Goal: Task Accomplishment & Management: Manage account settings

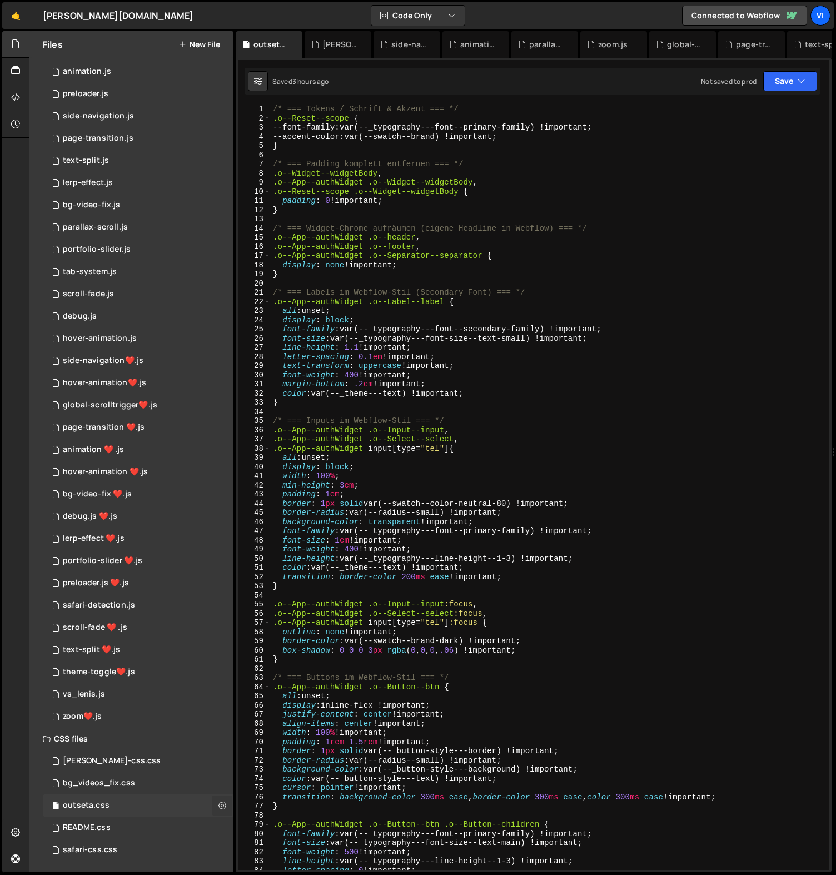
click at [219, 808] on icon at bounding box center [223, 805] width 8 height 11
click at [286, 814] on button "Edit File Settings" at bounding box center [290, 817] width 109 height 22
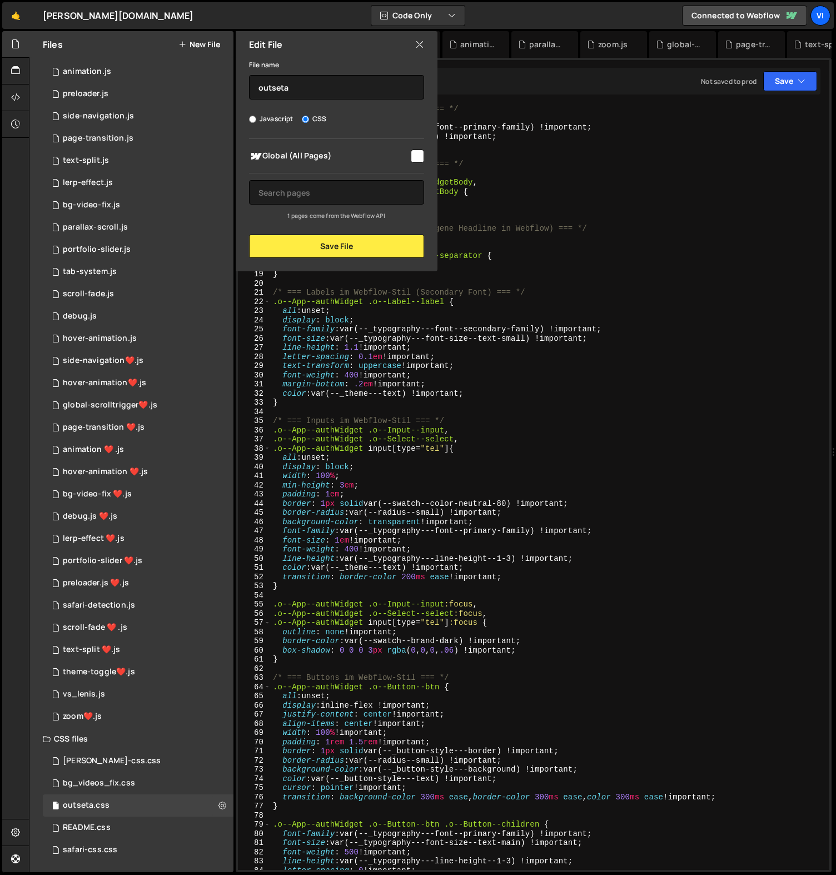
click at [421, 157] on input "checkbox" at bounding box center [417, 156] width 13 height 13
checkbox input "true"
click at [402, 242] on button "Save File" at bounding box center [336, 246] width 175 height 23
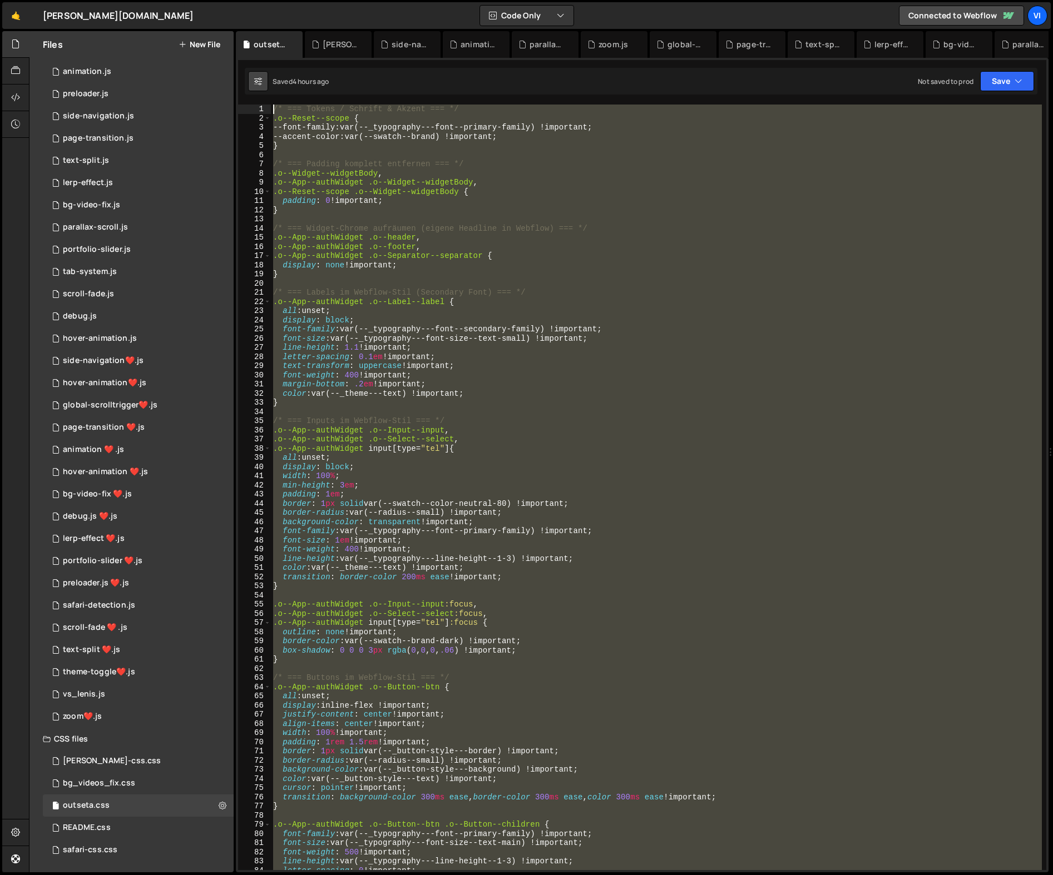
drag, startPoint x: 445, startPoint y: 504, endPoint x: 260, endPoint y: 90, distance: 453.8
click at [260, 90] on div "Debug Explain Copy outseta.css [PERSON_NAME]-css.css side-navigation.js animati…" at bounding box center [642, 452] width 812 height 842
click at [442, 170] on div "/* === Tokens / Schrift & Akzent === */ .o--Reset--scope { --font-family : var(…" at bounding box center [656, 488] width 771 height 766
type textarea ".o--Widget--widgetBody,"
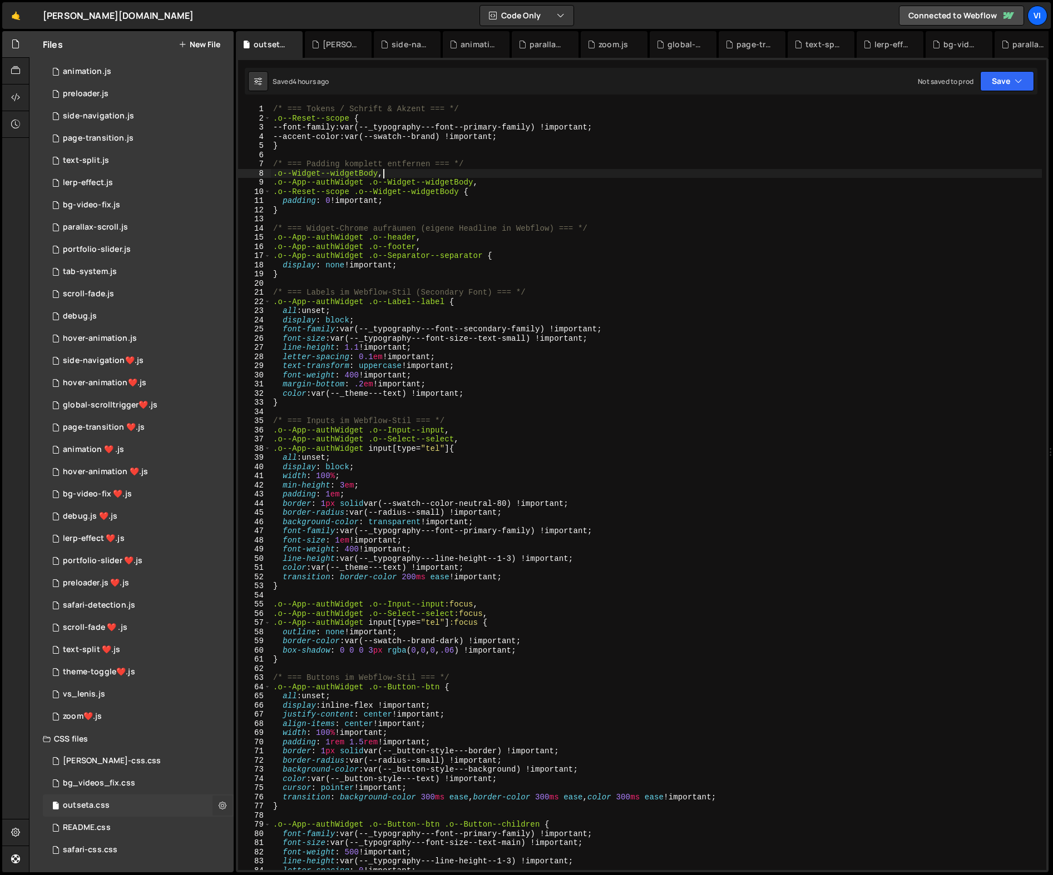
click at [220, 800] on icon at bounding box center [223, 805] width 8 height 11
type input "outseta"
radio input "false"
radio input "true"
click at [293, 816] on button "Edit File Settings" at bounding box center [290, 817] width 109 height 22
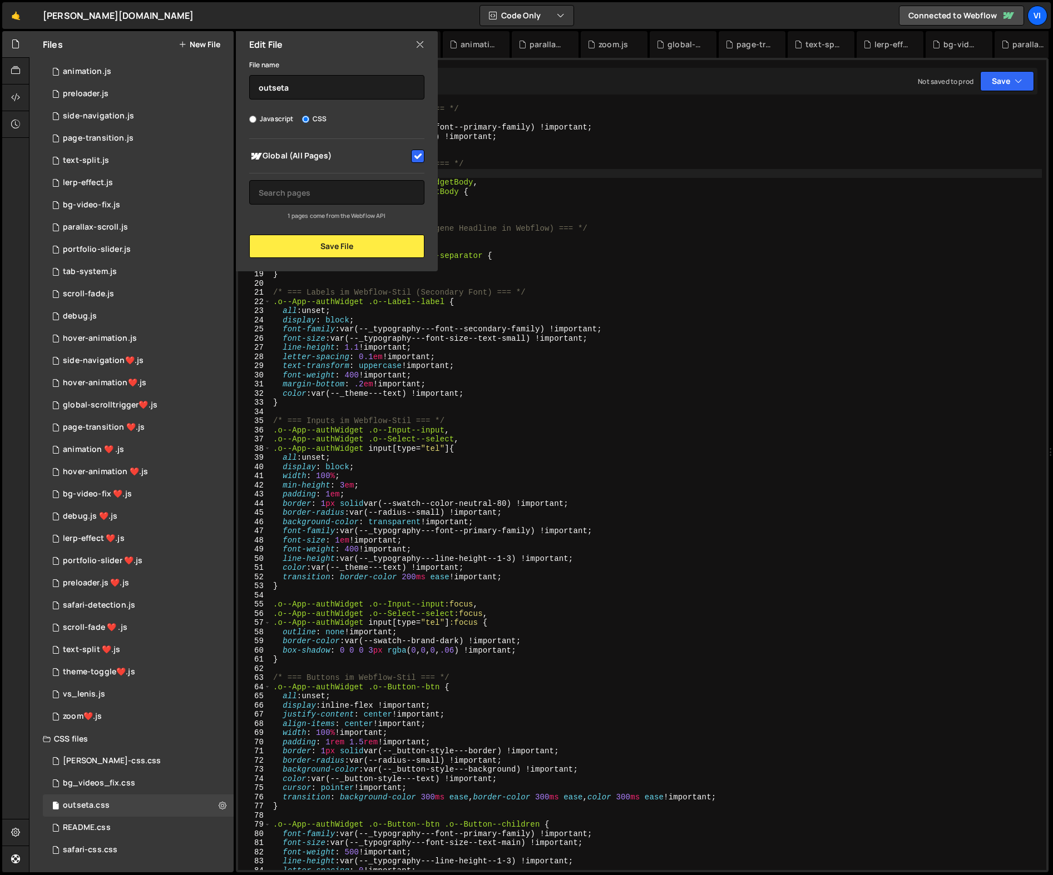
click at [420, 158] on input "checkbox" at bounding box center [417, 156] width 13 height 13
checkbox input "false"
click at [381, 243] on button "Save File" at bounding box center [336, 246] width 175 height 23
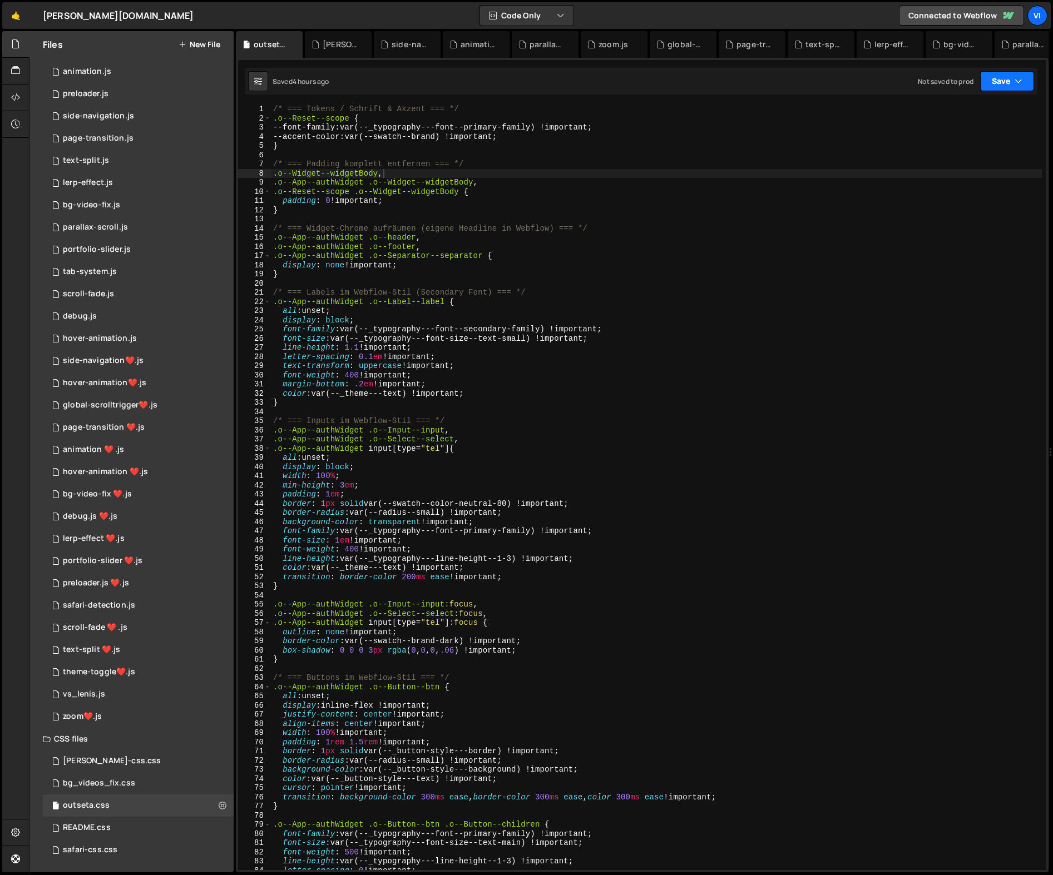
click at [836, 88] on button "Save" at bounding box center [1007, 81] width 54 height 20
click at [836, 118] on div "Saved 4 hours ago" at bounding box center [969, 120] width 116 height 13
